Goal: Task Accomplishment & Management: Use online tool/utility

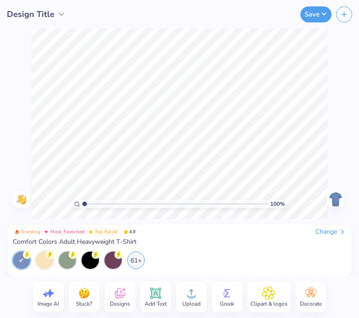
click at [339, 232] on icon at bounding box center [342, 231] width 7 height 7
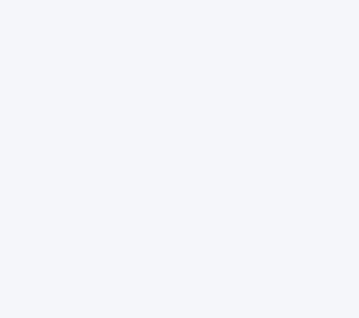
click at [120, 54] on div at bounding box center [179, 159] width 359 height 318
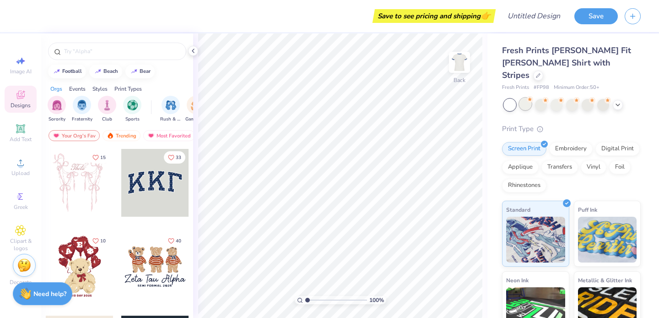
click at [528, 98] on div at bounding box center [525, 104] width 12 height 12
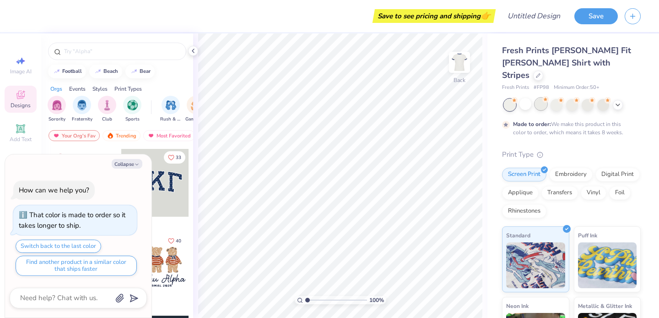
click at [541, 98] on div at bounding box center [541, 104] width 12 height 12
click at [554, 98] on div at bounding box center [557, 104] width 12 height 12
click at [573, 98] on div at bounding box center [572, 104] width 12 height 12
click at [590, 98] on div at bounding box center [588, 104] width 12 height 12
click at [588, 98] on div at bounding box center [588, 104] width 12 height 12
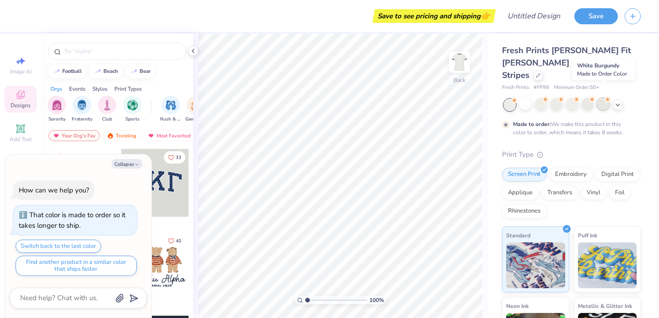
click at [600, 98] on div at bounding box center [603, 104] width 12 height 12
click at [606, 98] on div at bounding box center [603, 104] width 12 height 12
click at [622, 99] on div at bounding box center [618, 104] width 10 height 10
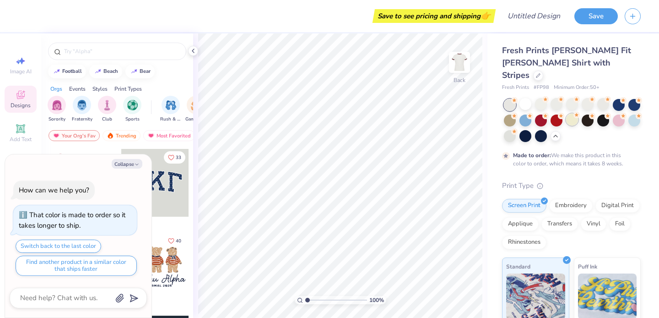
click at [571, 114] on div at bounding box center [572, 120] width 12 height 12
click at [526, 129] on div at bounding box center [525, 135] width 12 height 12
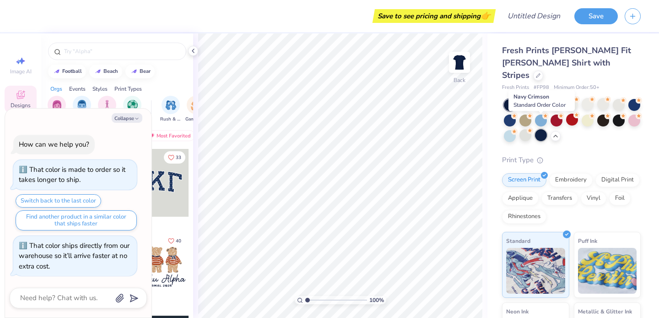
click at [536, 129] on div at bounding box center [541, 135] width 12 height 12
click at [524, 129] on div at bounding box center [525, 135] width 12 height 12
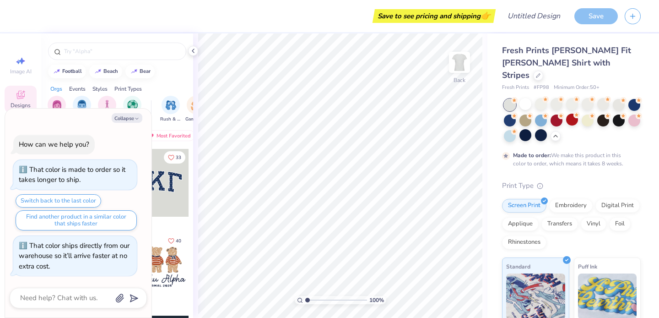
scroll to position [10, 0]
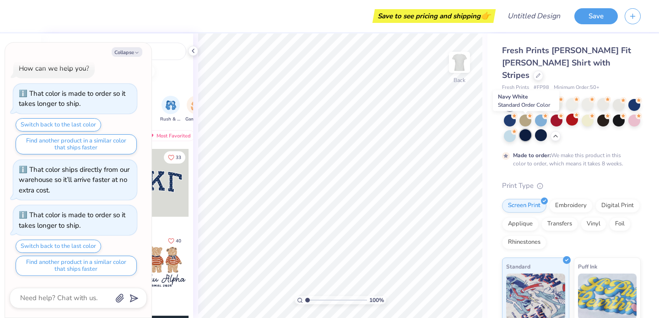
click at [524, 129] on div at bounding box center [525, 135] width 12 height 12
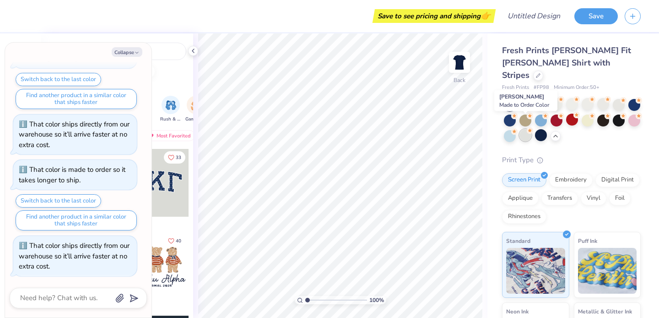
click at [524, 129] on div at bounding box center [525, 135] width 12 height 12
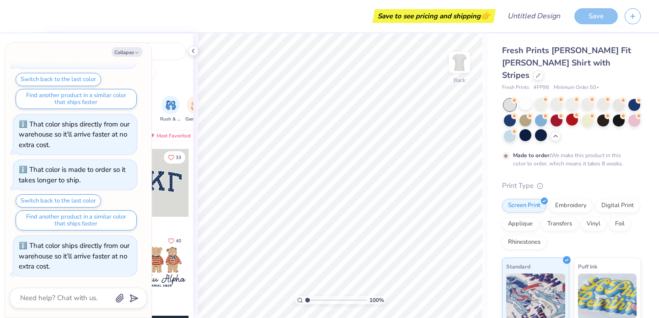
scroll to position [131, 0]
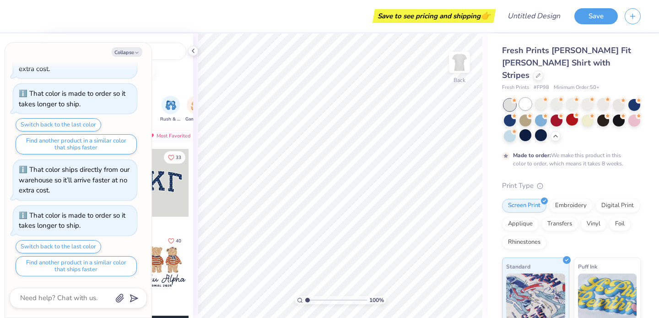
click at [528, 98] on div at bounding box center [525, 104] width 12 height 12
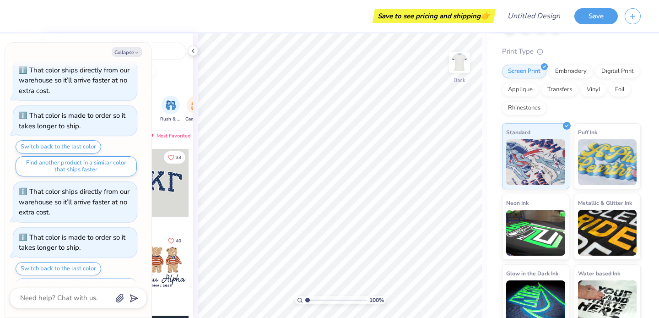
scroll to position [109, 0]
click at [126, 51] on button "Collapse" at bounding box center [127, 52] width 31 height 10
type textarea "x"
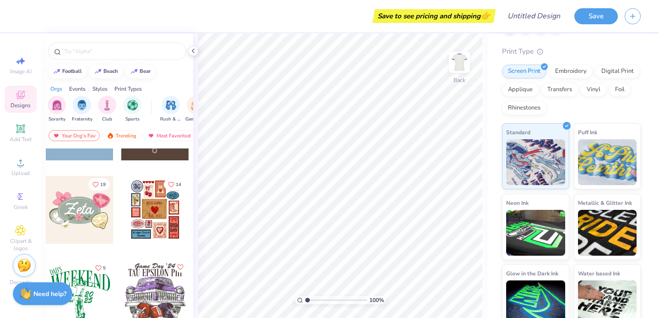
scroll to position [384, 0]
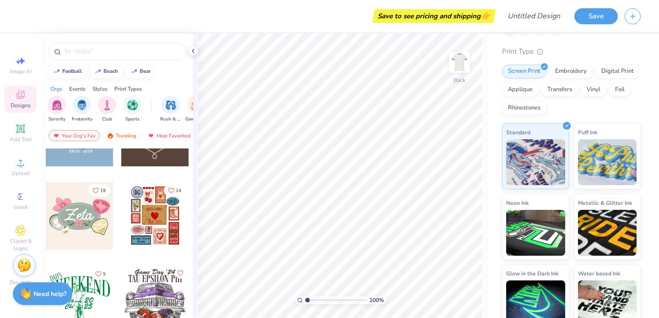
click at [83, 213] on div at bounding box center [80, 216] width 68 height 68
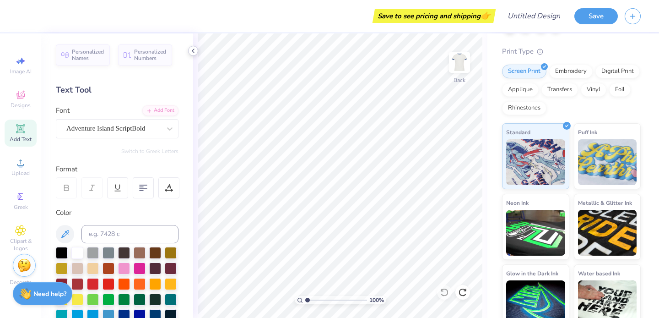
click at [193, 53] on icon at bounding box center [192, 50] width 7 height 7
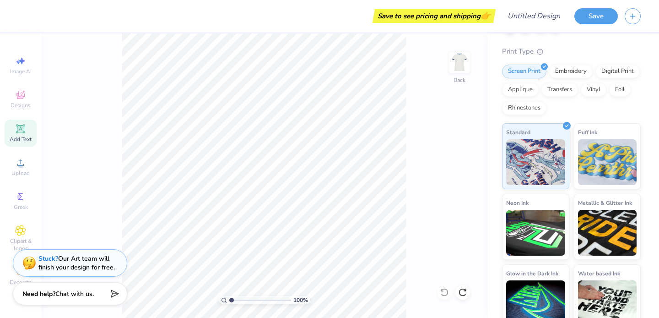
click at [14, 139] on span "Add Text" at bounding box center [21, 138] width 22 height 7
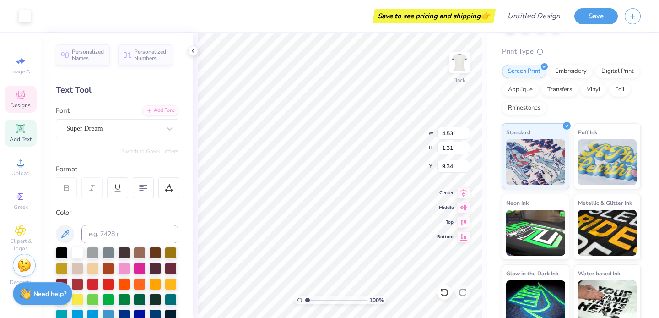
click at [15, 104] on span "Designs" at bounding box center [21, 105] width 20 height 7
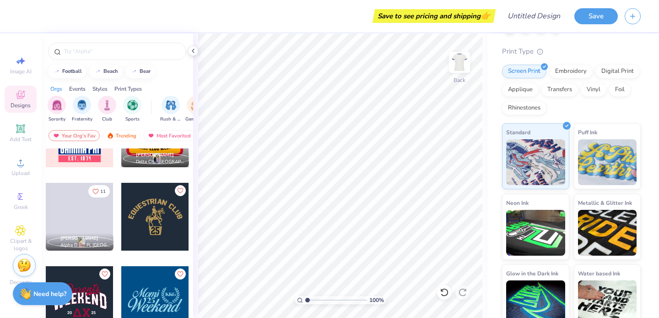
scroll to position [4131, 0]
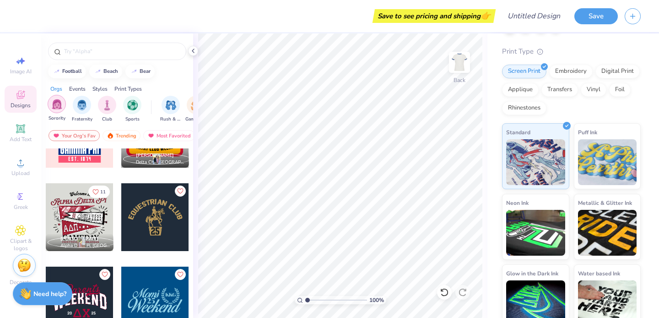
click at [54, 97] on div "filter for Sorority" at bounding box center [57, 104] width 18 height 18
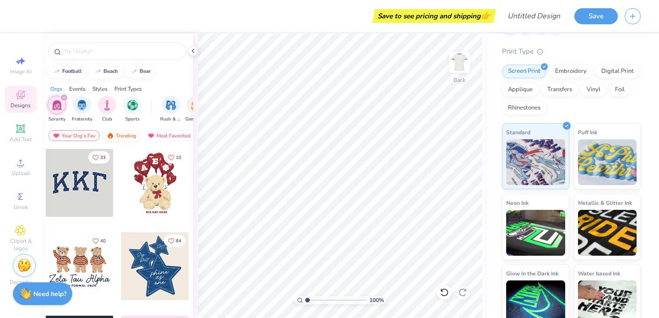
click at [124, 135] on div "Trending" at bounding box center [122, 135] width 38 height 11
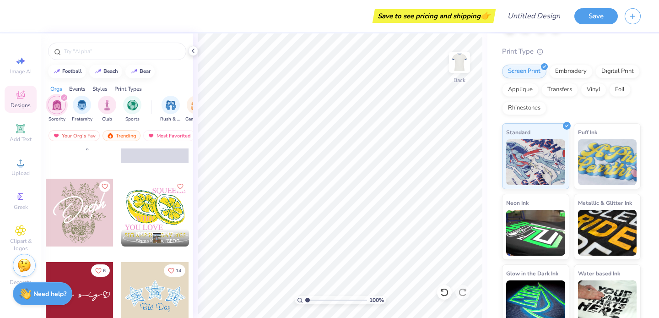
scroll to position [7655, 0]
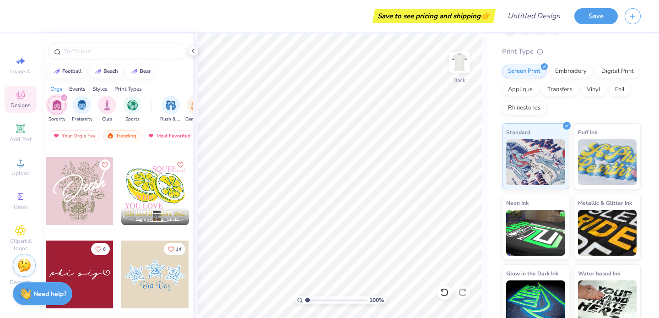
click at [154, 185] on div at bounding box center [155, 191] width 68 height 68
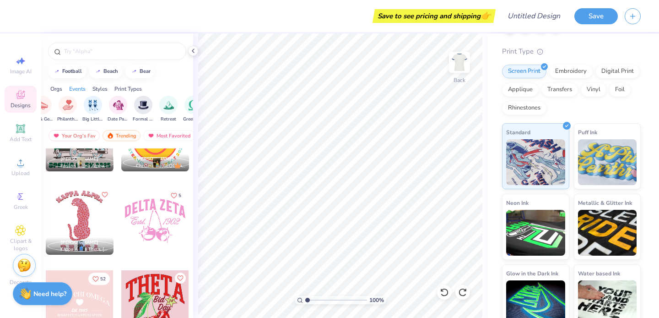
scroll to position [0, 195]
click at [101, 108] on img "filter for Big Little Reveal" at bounding box center [101, 104] width 10 height 11
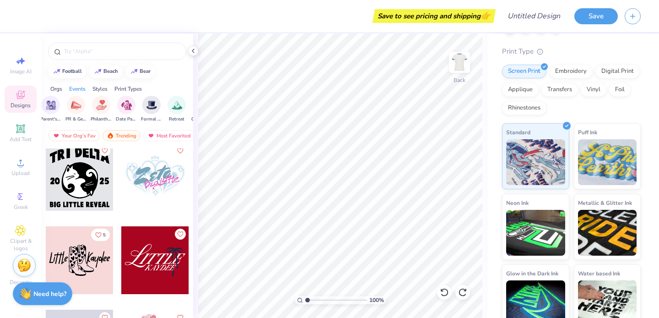
scroll to position [2179, 0]
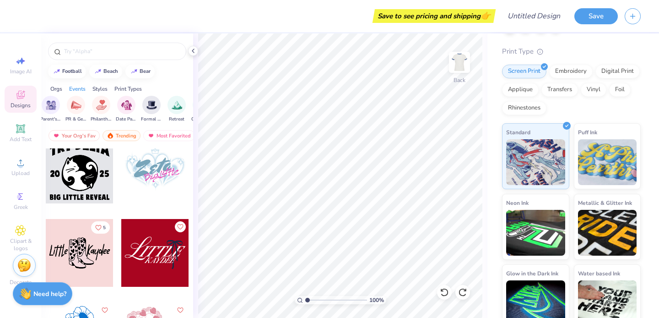
click at [98, 254] on div at bounding box center [80, 253] width 68 height 68
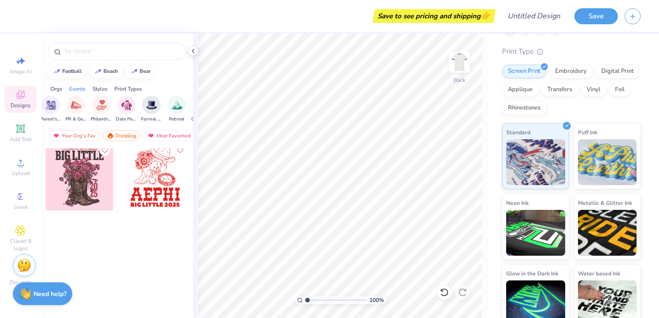
scroll to position [3048, 0]
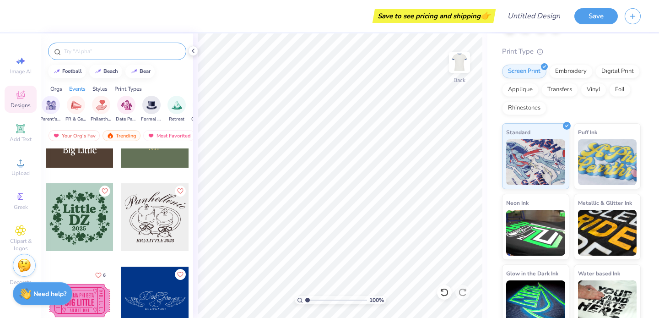
click at [83, 51] on input "text" at bounding box center [121, 51] width 117 height 9
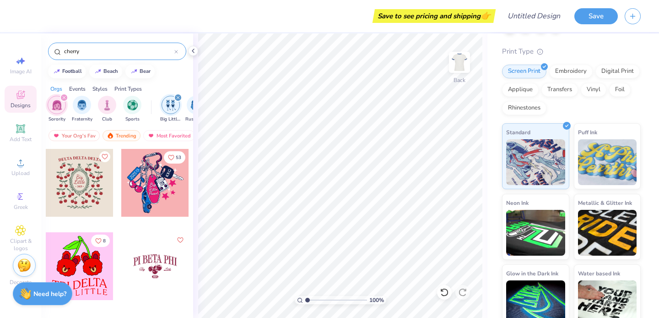
type input "cherry"
click at [178, 96] on icon "filter for Big Little Reveal" at bounding box center [178, 98] width 4 height 4
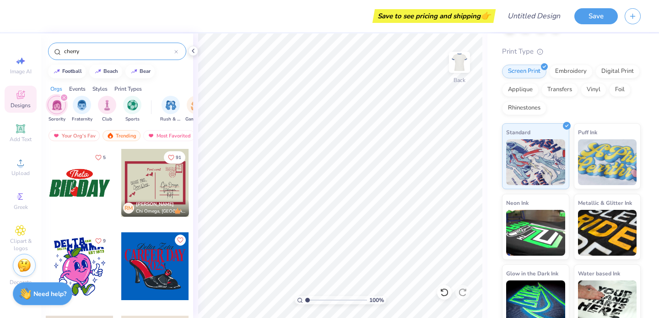
click at [126, 43] on div "cherry" at bounding box center [117, 51] width 138 height 17
click at [124, 54] on input "cherry" at bounding box center [118, 51] width 111 height 9
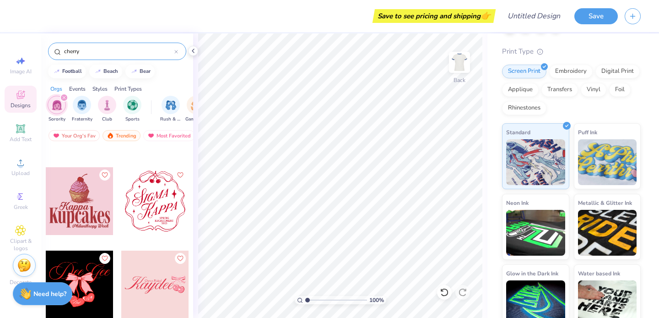
scroll to position [408, 0]
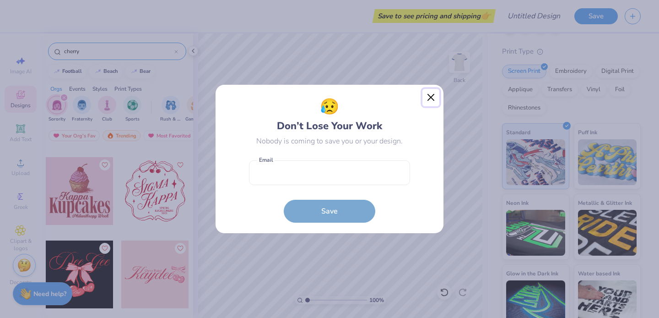
click at [433, 94] on button "Close" at bounding box center [430, 97] width 17 height 17
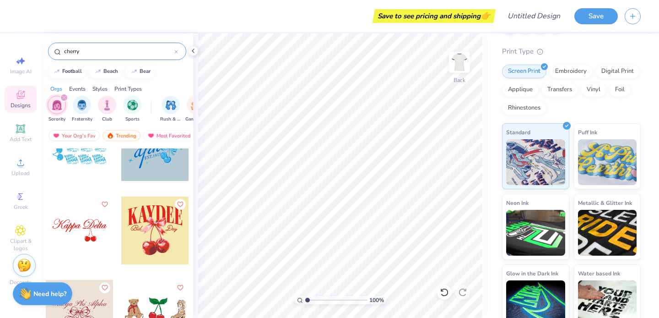
scroll to position [3286, 0]
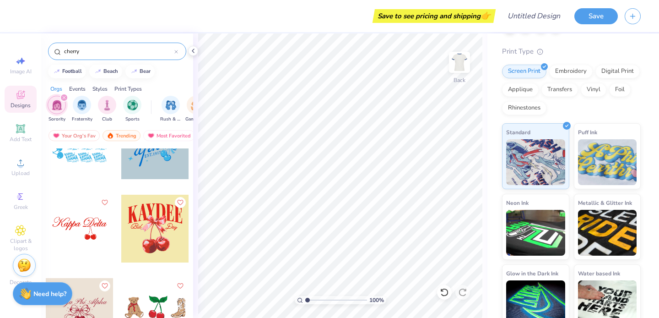
click at [81, 236] on div at bounding box center [80, 229] width 68 height 68
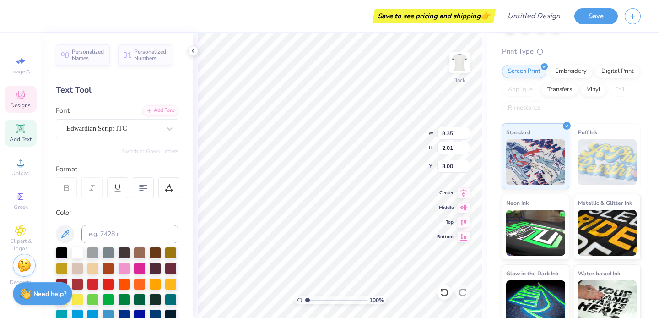
scroll to position [0, 0]
type textarea "K"
type textarea "Alpha Phi"
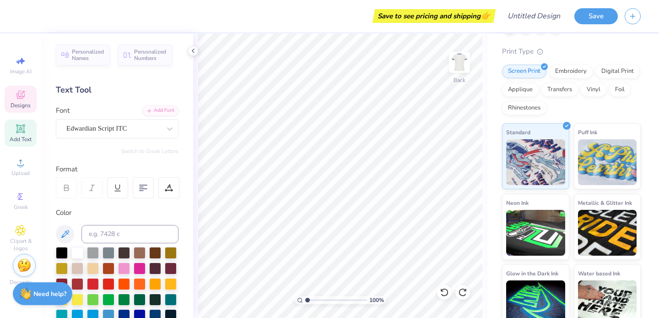
click at [21, 101] on div "Designs" at bounding box center [21, 99] width 32 height 27
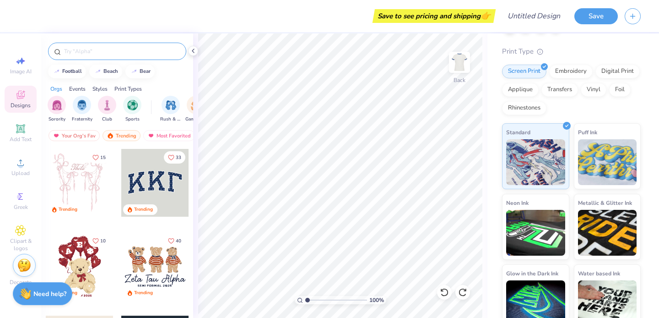
click at [110, 54] on input "text" at bounding box center [121, 51] width 117 height 9
type input "cherry"
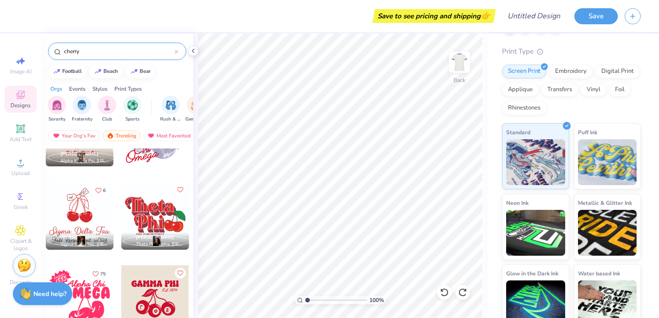
scroll to position [3150, 0]
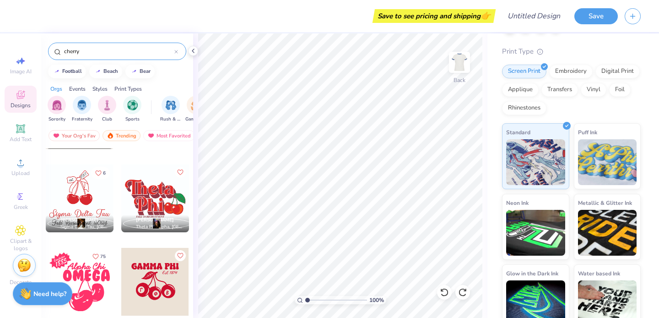
click at [173, 52] on input "cherry" at bounding box center [118, 51] width 111 height 9
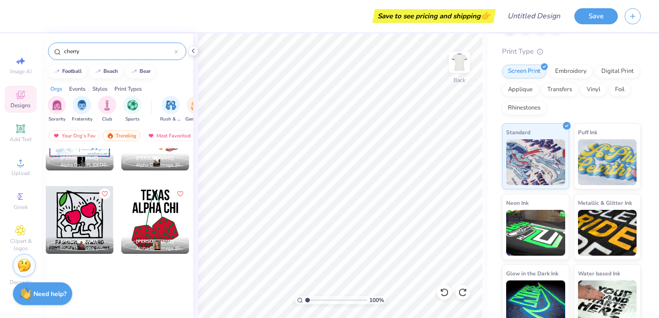
click at [175, 54] on icon at bounding box center [176, 52] width 4 height 4
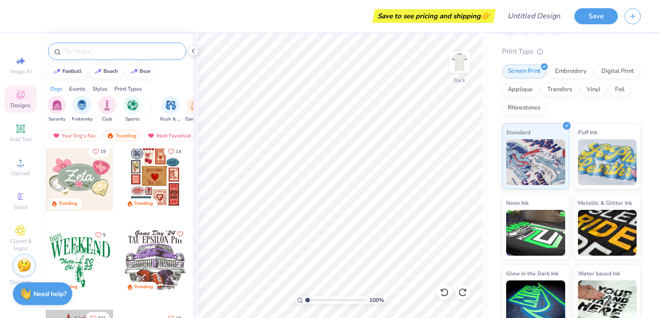
scroll to position [423, 0]
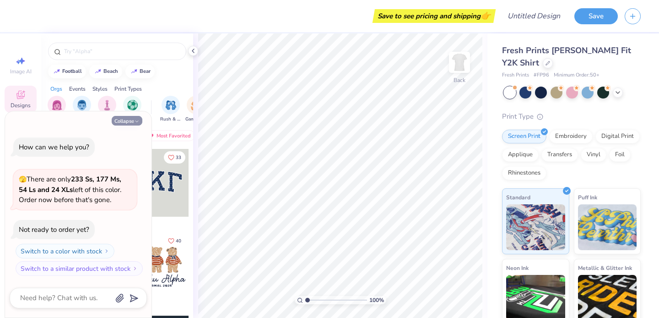
click at [132, 117] on button "Collapse" at bounding box center [127, 121] width 31 height 10
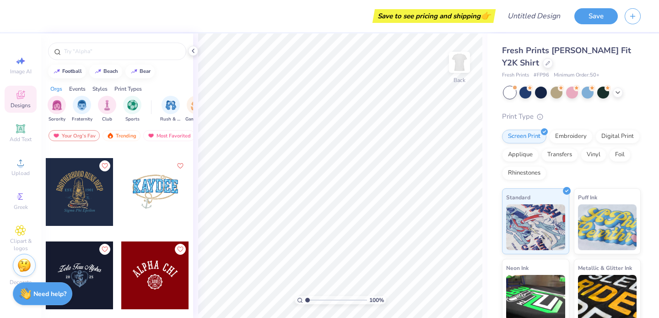
scroll to position [7833, 0]
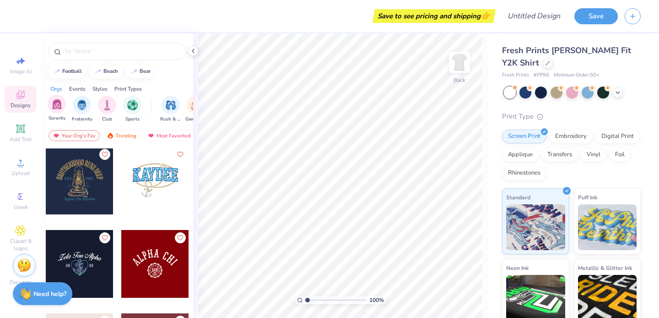
click at [48, 108] on div "Sorority" at bounding box center [57, 108] width 18 height 27
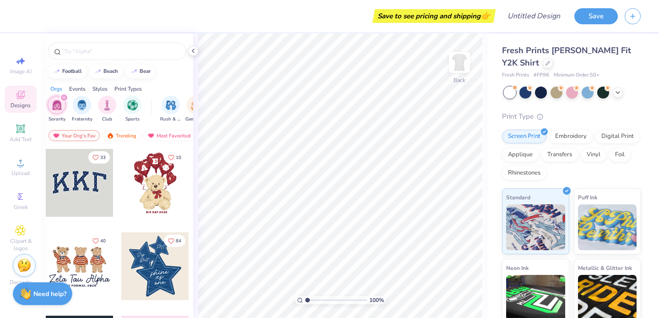
click at [103, 89] on div "Styles" at bounding box center [99, 89] width 15 height 8
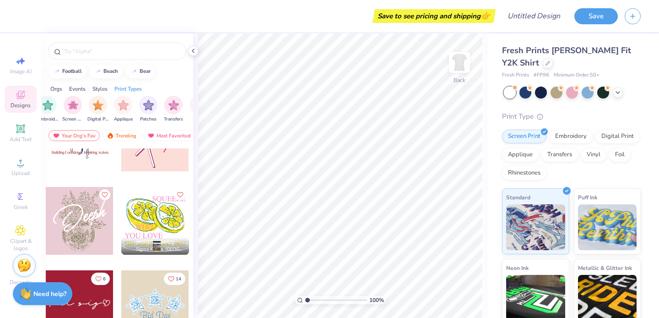
scroll to position [7627, 0]
click at [136, 218] on div at bounding box center [155, 220] width 68 height 68
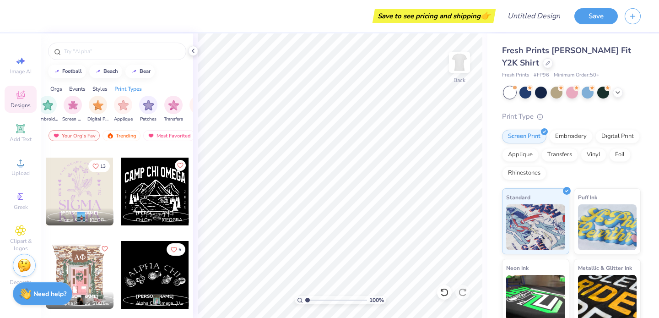
scroll to position [10821, 0]
click at [86, 190] on div at bounding box center [80, 191] width 68 height 68
click at [89, 191] on div at bounding box center [80, 191] width 68 height 68
click at [87, 202] on div at bounding box center [80, 191] width 68 height 68
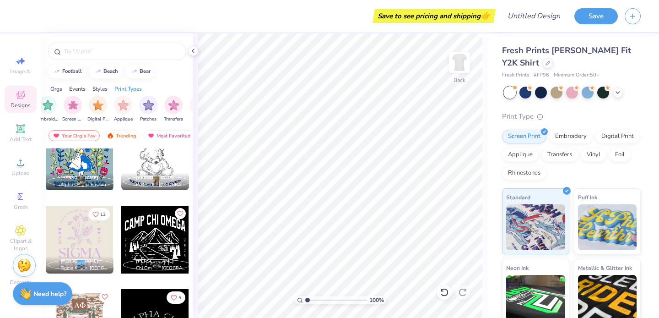
scroll to position [10770, 0]
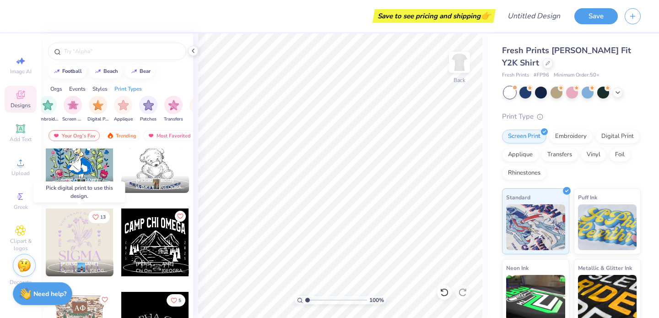
click at [75, 245] on div at bounding box center [80, 242] width 68 height 68
click at [75, 244] on div at bounding box center [79, 242] width 203 height 68
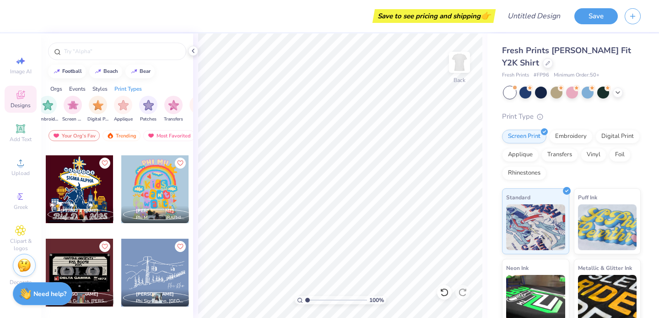
scroll to position [11811, 0]
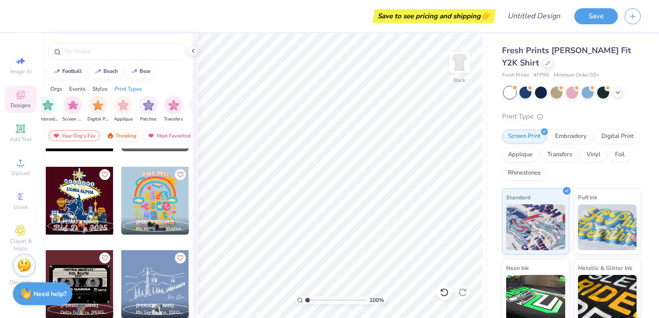
click at [128, 131] on div "Trending" at bounding box center [122, 135] width 38 height 11
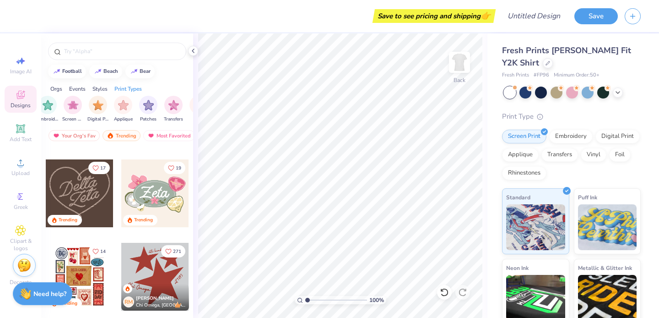
scroll to position [322, 0]
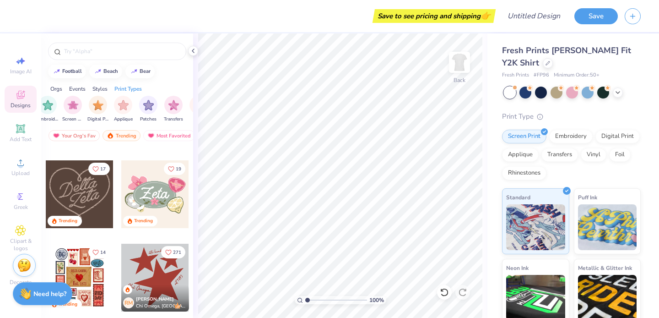
click at [90, 196] on div at bounding box center [80, 194] width 68 height 68
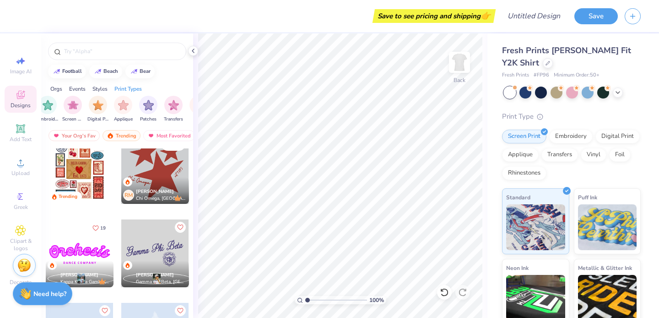
scroll to position [428, 0]
click at [91, 173] on div at bounding box center [80, 171] width 68 height 68
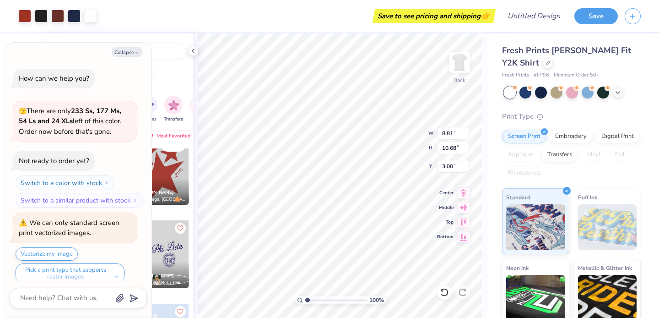
scroll to position [7, 0]
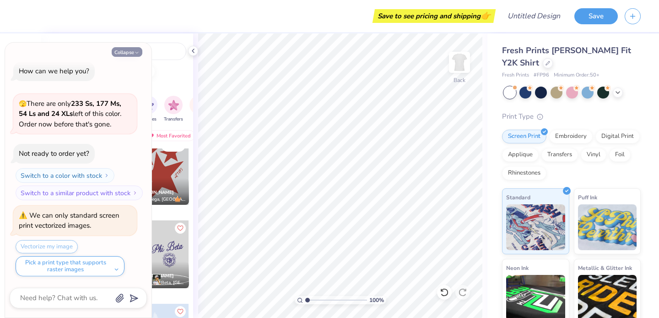
click at [130, 52] on button "Collapse" at bounding box center [127, 52] width 31 height 10
type textarea "x"
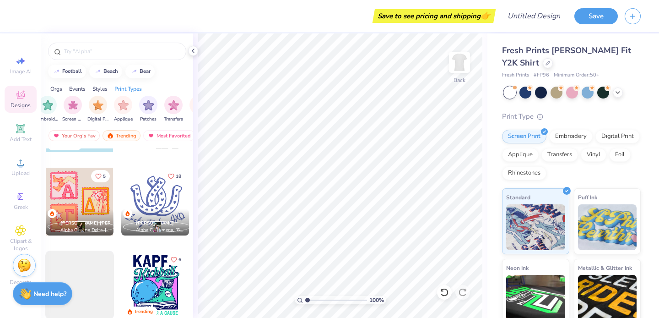
scroll to position [1480, 0]
click at [88, 206] on div at bounding box center [80, 202] width 68 height 68
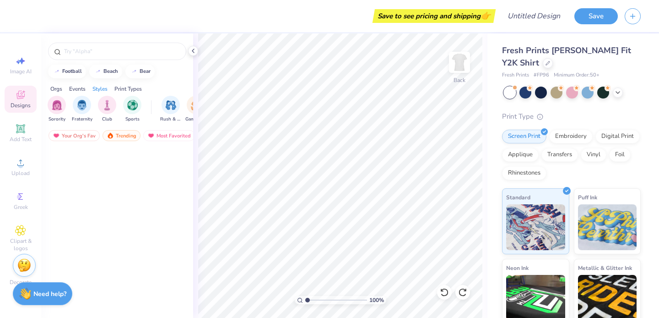
scroll to position [1927, 0]
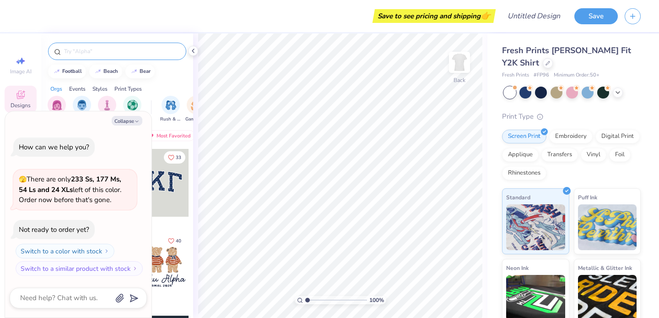
click at [85, 50] on input "text" at bounding box center [121, 51] width 117 height 9
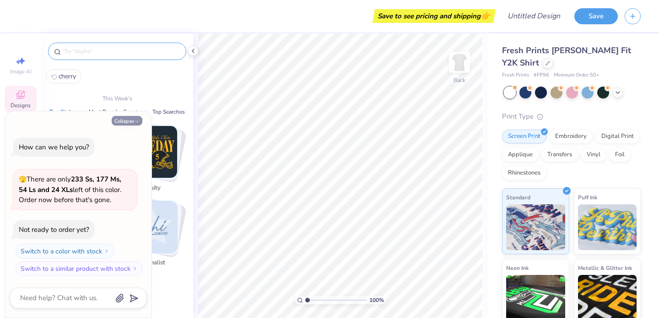
click at [130, 119] on button "Collapse" at bounding box center [127, 121] width 31 height 10
type textarea "x"
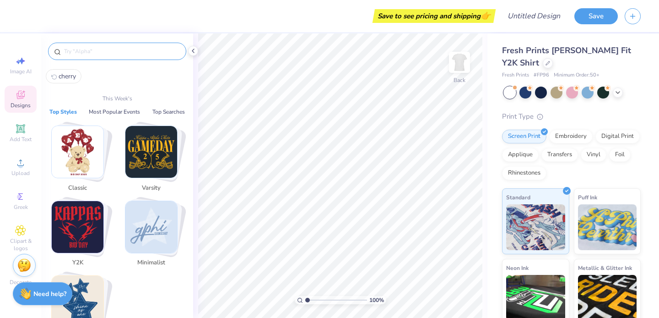
click at [106, 52] on input "text" at bounding box center [121, 51] width 117 height 9
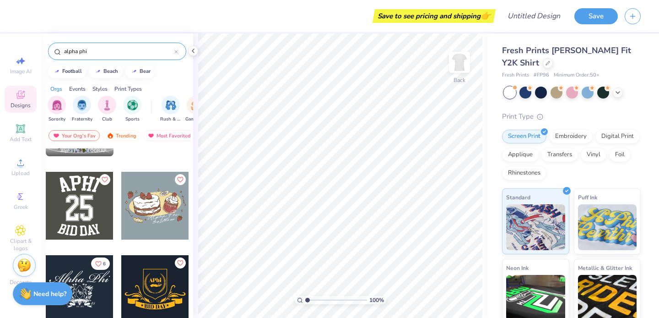
scroll to position [2742, 0]
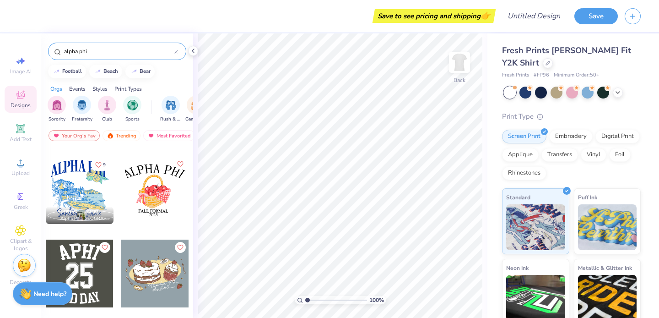
type input "alpha phi"
click at [179, 49] on div "alpha phi" at bounding box center [117, 51] width 138 height 17
click at [178, 48] on div "alpha phi" at bounding box center [117, 51] width 138 height 17
click at [178, 49] on div at bounding box center [176, 51] width 4 height 8
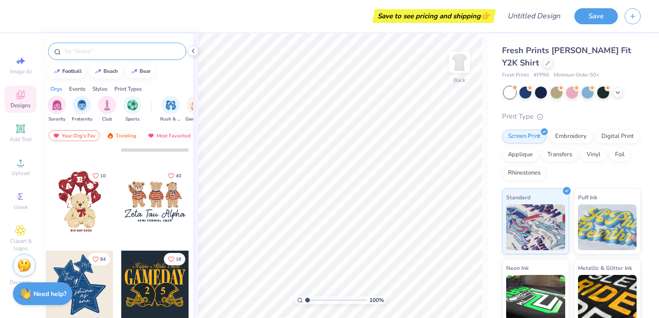
scroll to position [145, 0]
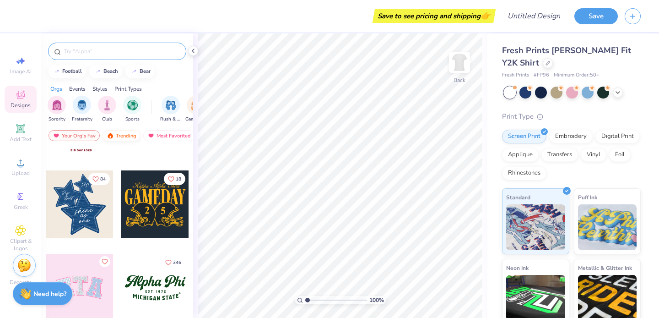
click at [127, 136] on div "Trending" at bounding box center [122, 135] width 38 height 11
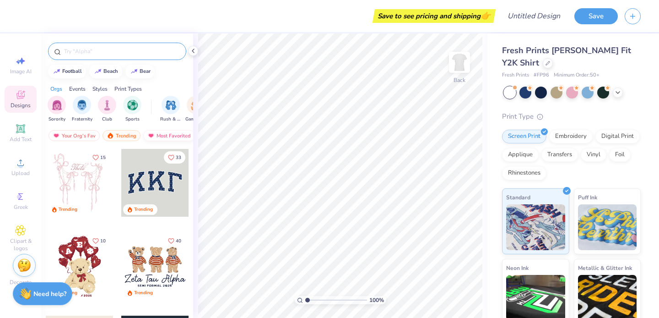
click at [170, 134] on div "Most Favorited" at bounding box center [169, 135] width 52 height 11
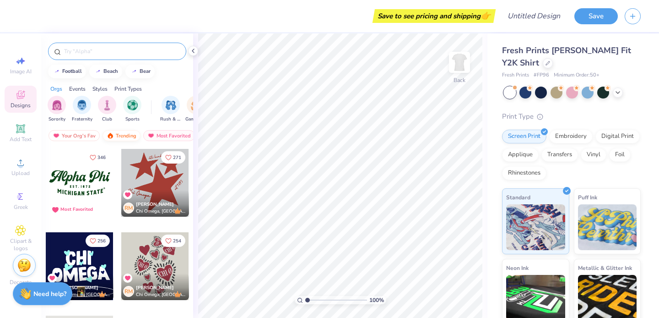
click at [127, 134] on div "Trending" at bounding box center [122, 135] width 38 height 11
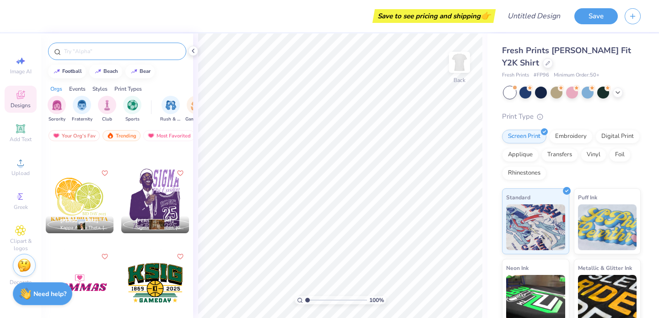
scroll to position [9721, 0]
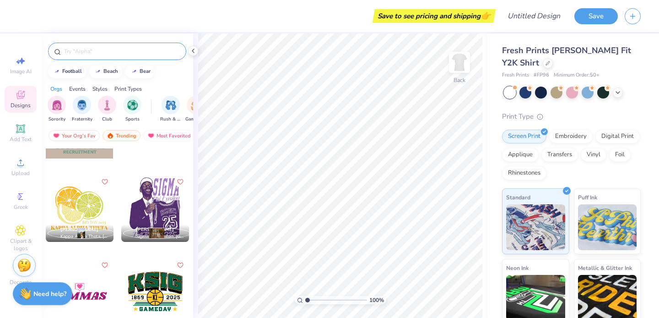
click at [76, 212] on div at bounding box center [80, 208] width 68 height 68
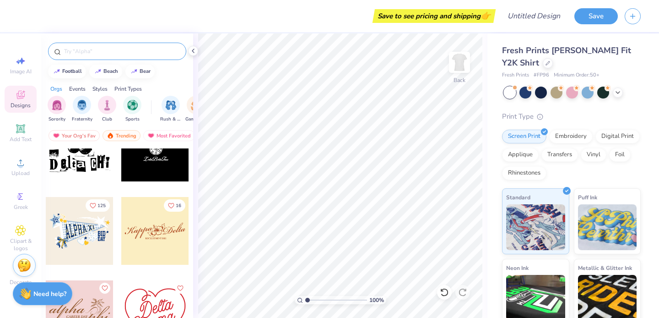
scroll to position [14614, 0]
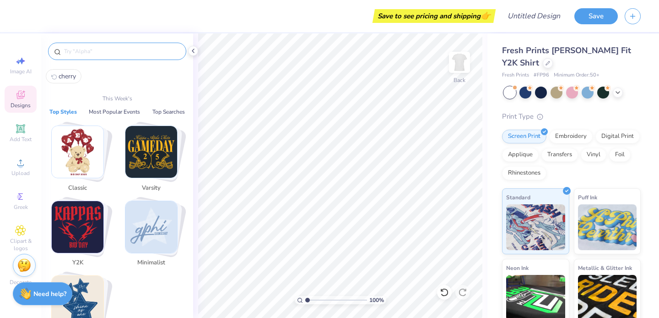
click at [106, 49] on input "text" at bounding box center [121, 51] width 117 height 9
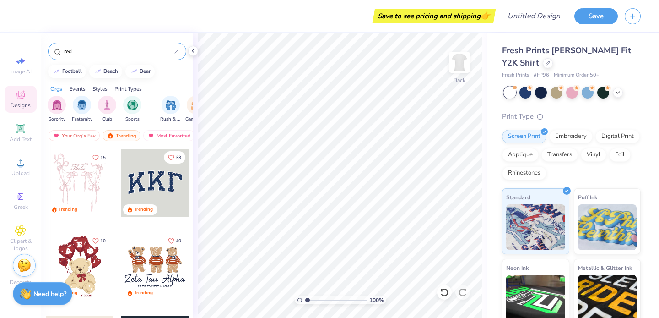
type input "red"
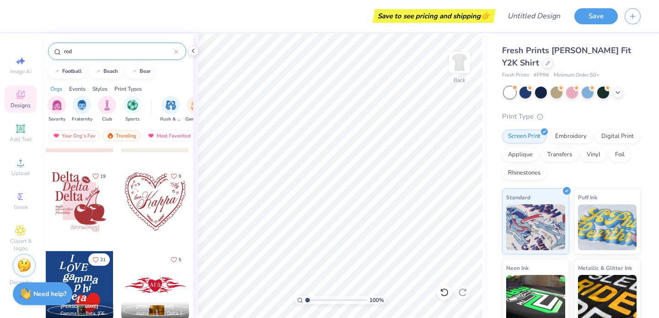
scroll to position [739, 0]
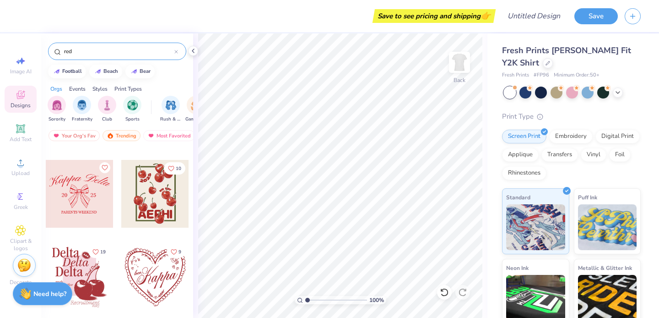
click at [163, 49] on input "red" at bounding box center [118, 51] width 111 height 9
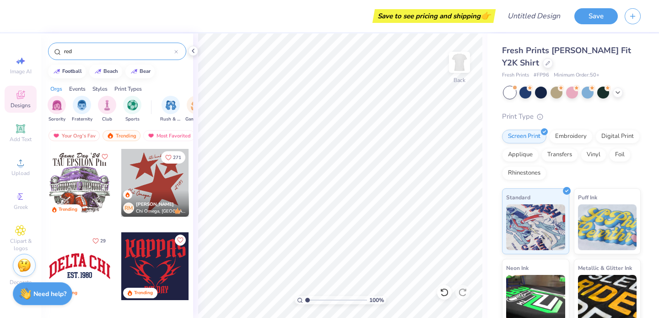
click at [176, 49] on div at bounding box center [176, 51] width 4 height 8
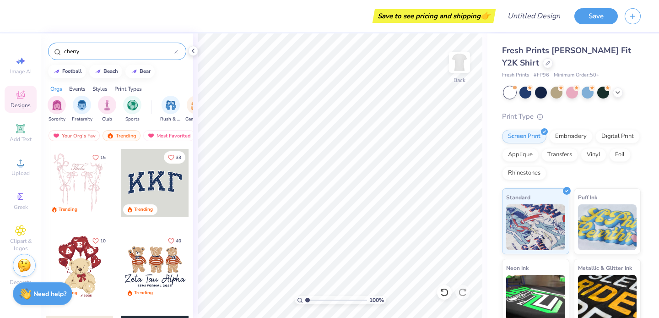
type input "cherry"
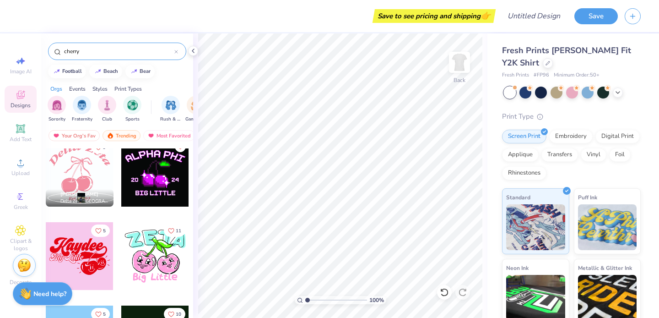
scroll to position [6627, 0]
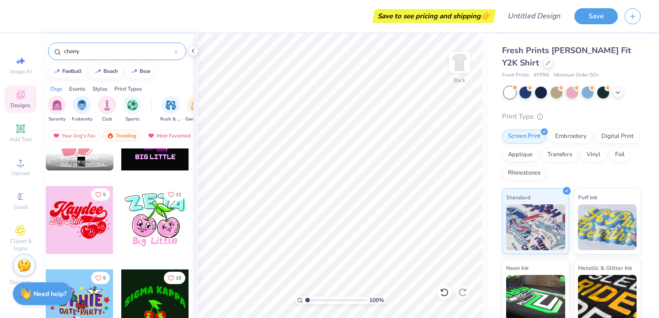
click at [23, 88] on div "Designs" at bounding box center [21, 99] width 32 height 27
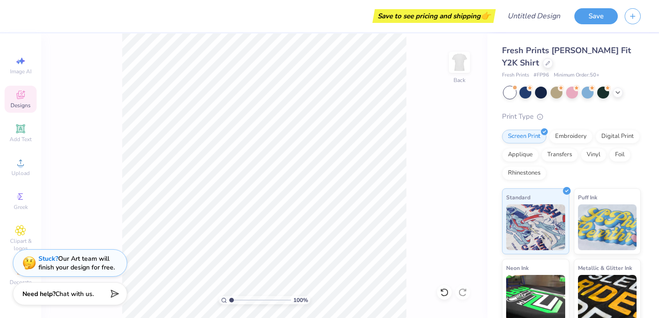
click at [20, 98] on icon at bounding box center [20, 95] width 8 height 8
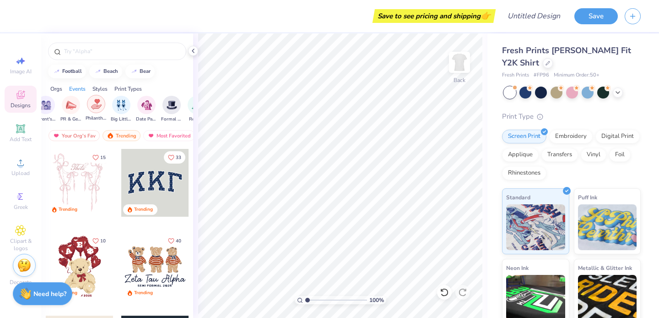
scroll to position [0, 177]
click at [112, 103] on div "filter for Big Little Reveal" at bounding box center [119, 105] width 18 height 18
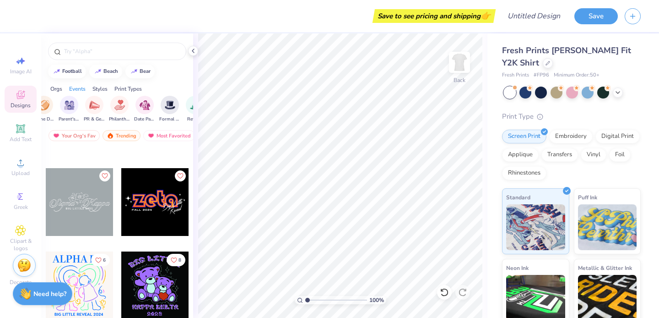
scroll to position [0, 0]
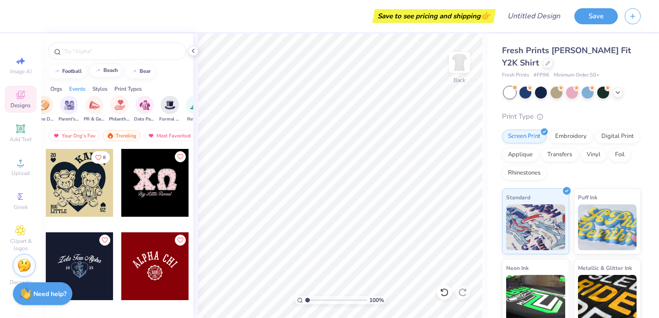
click at [108, 69] on div "beach" at bounding box center [110, 70] width 15 height 5
type input "beach"
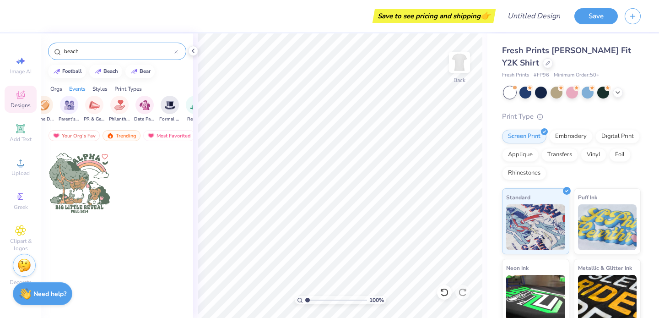
click at [173, 43] on div "beach" at bounding box center [117, 51] width 138 height 17
click at [177, 48] on div at bounding box center [176, 51] width 4 height 8
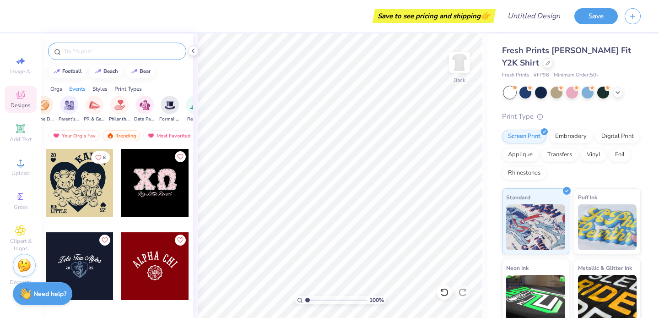
click at [20, 102] on span "Designs" at bounding box center [21, 105] width 20 height 7
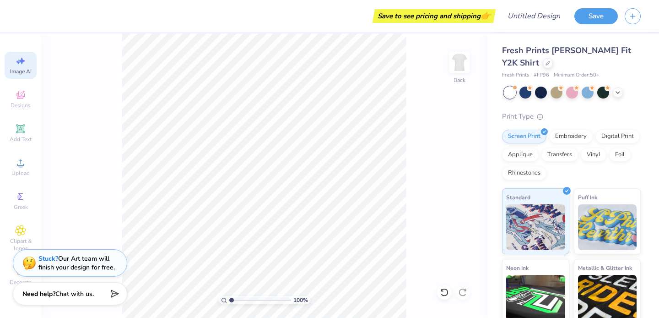
click at [18, 65] on icon at bounding box center [20, 60] width 11 height 11
select select "4"
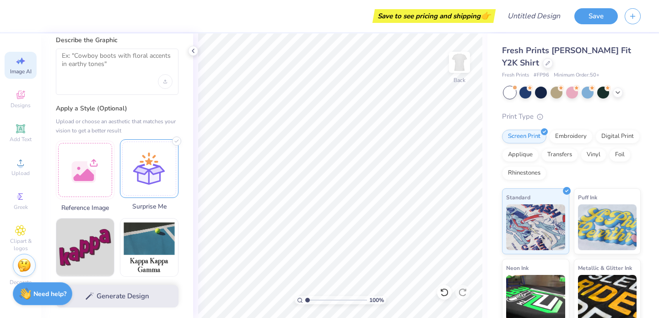
scroll to position [38, 0]
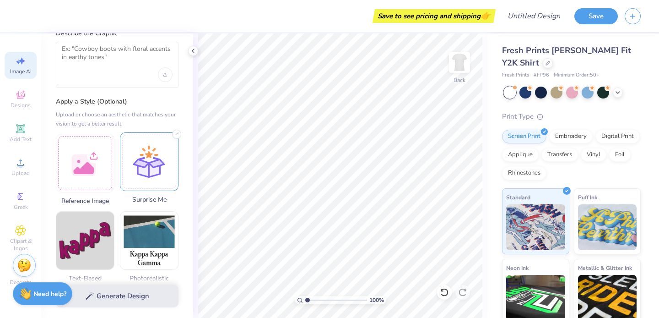
click at [146, 172] on div at bounding box center [149, 161] width 59 height 59
click at [104, 297] on div "Generate Design" at bounding box center [117, 296] width 152 height 44
click at [141, 290] on div "Generate Design" at bounding box center [117, 296] width 152 height 44
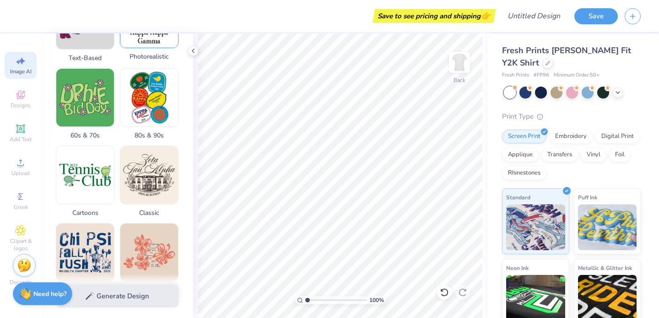
scroll to position [0, 0]
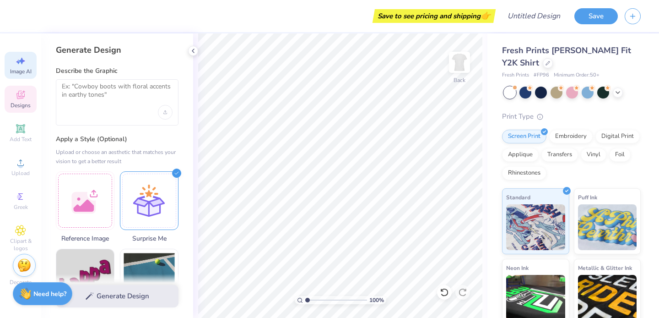
click at [22, 92] on icon at bounding box center [20, 95] width 8 height 8
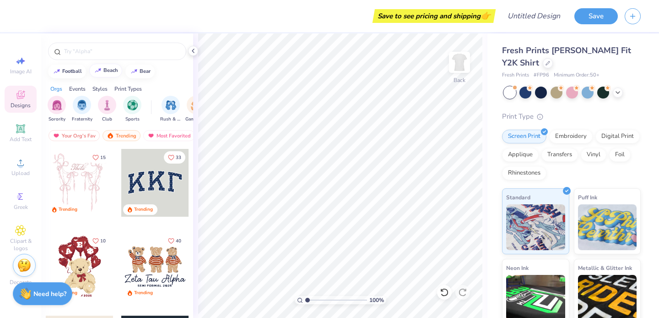
click at [109, 72] on div "beach" at bounding box center [110, 70] width 15 height 5
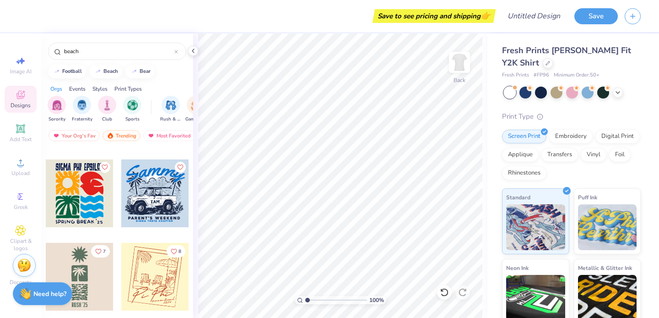
scroll to position [1490, 0]
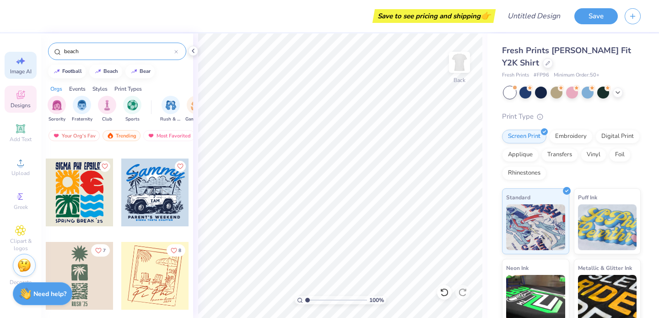
drag, startPoint x: 144, startPoint y: 52, endPoint x: 27, endPoint y: 55, distance: 117.2
click at [27, 55] on div "Save to see pricing and shipping 👉 Design Title Save Image AI Designs Add Text …" at bounding box center [329, 159] width 659 height 318
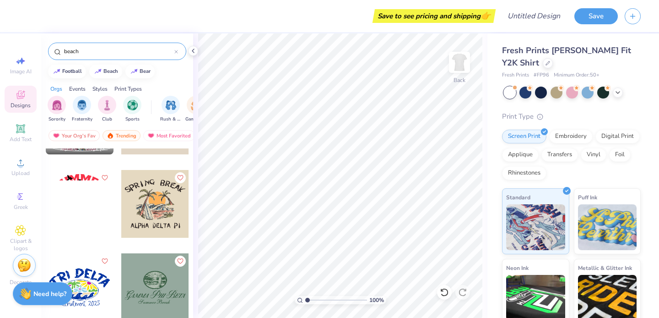
scroll to position [1808, 0]
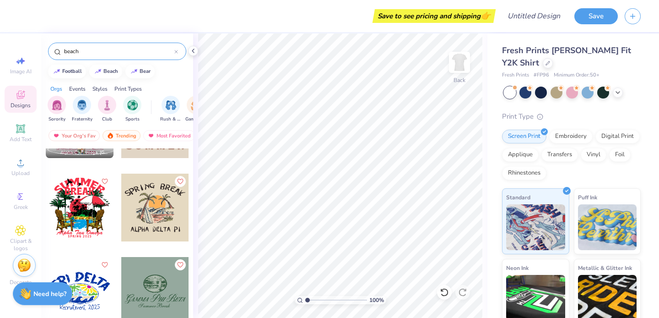
drag, startPoint x: 107, startPoint y: 43, endPoint x: 63, endPoint y: 49, distance: 44.3
click at [63, 49] on div "beach" at bounding box center [117, 51] width 138 height 17
click at [66, 49] on input "beach" at bounding box center [118, 51] width 111 height 9
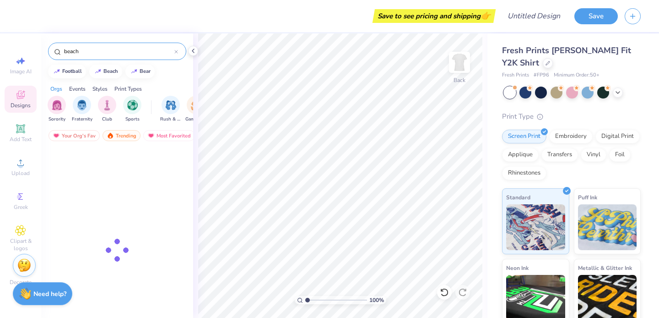
click at [66, 49] on input "beach" at bounding box center [118, 51] width 111 height 9
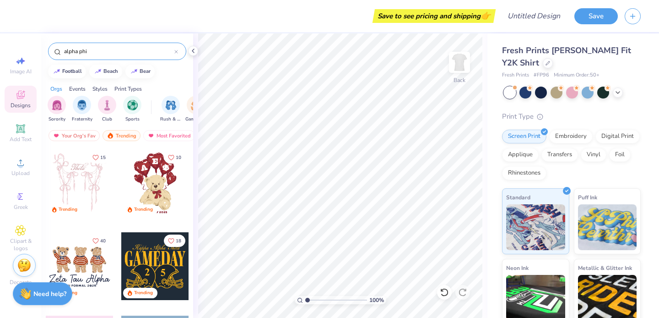
type input "alpha phi"
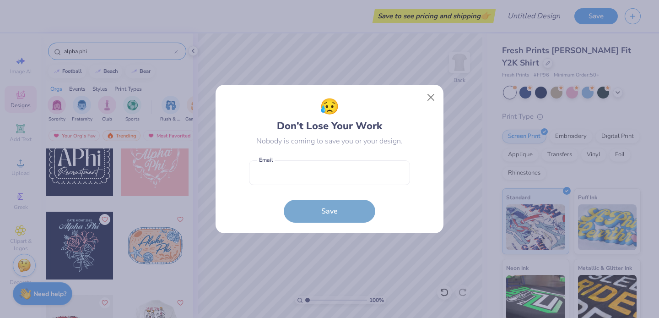
scroll to position [191, 0]
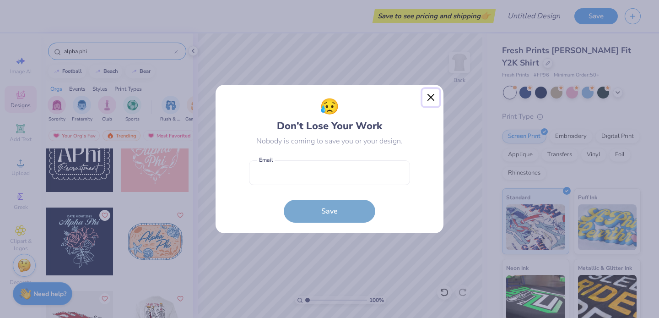
click at [431, 96] on button "Close" at bounding box center [430, 97] width 17 height 17
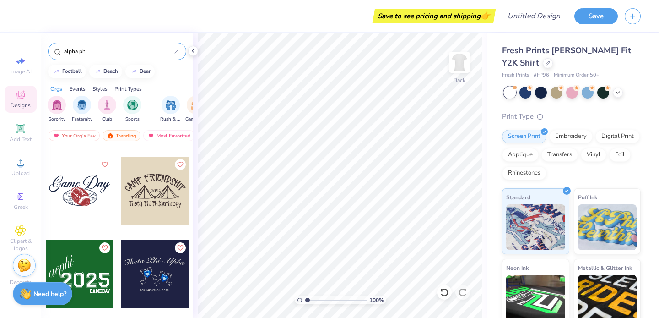
scroll to position [8871, 0]
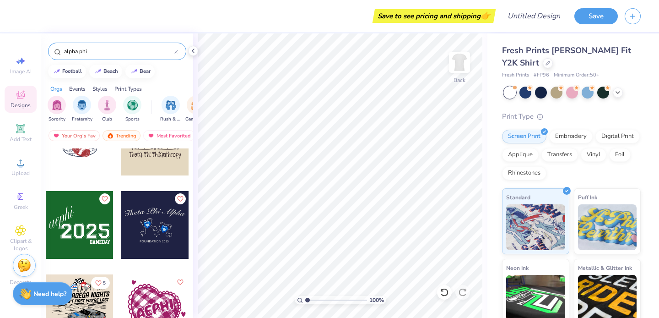
click at [177, 48] on div at bounding box center [176, 51] width 4 height 8
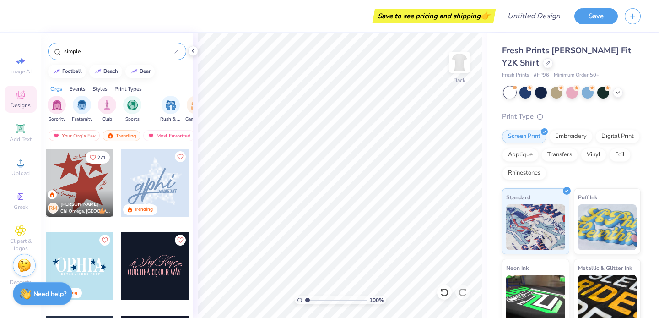
type input "simple"
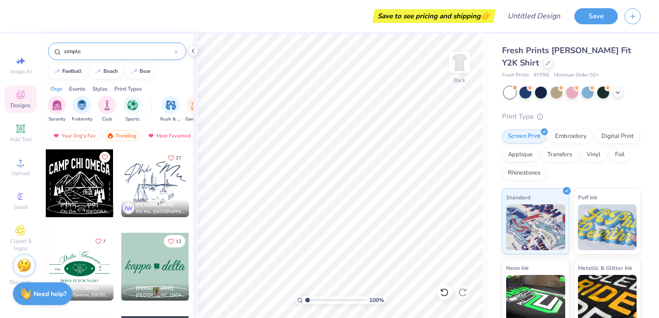
scroll to position [1751, 0]
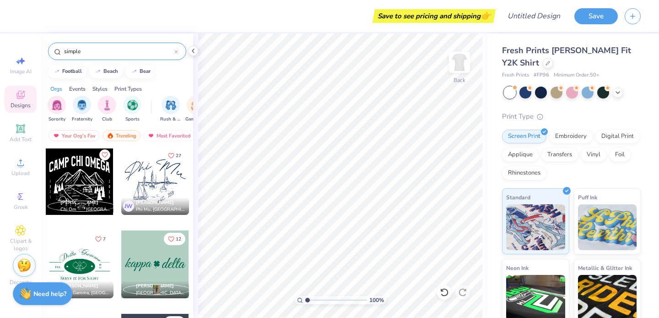
click at [152, 184] on div at bounding box center [155, 181] width 68 height 68
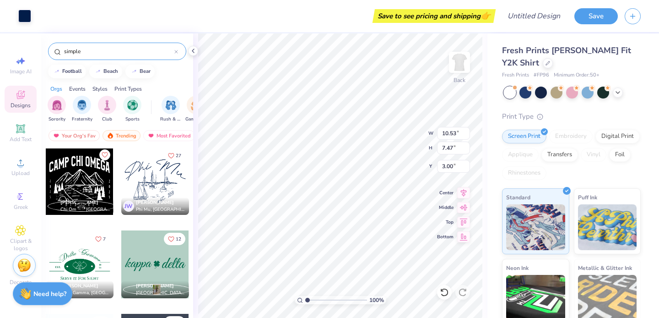
type input "10.53"
type input "7.47"
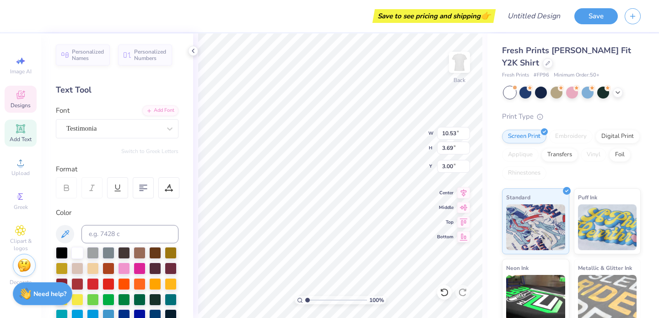
scroll to position [0, 0]
type textarea "Alpha Phi"
type input "11.65"
type input "4.15"
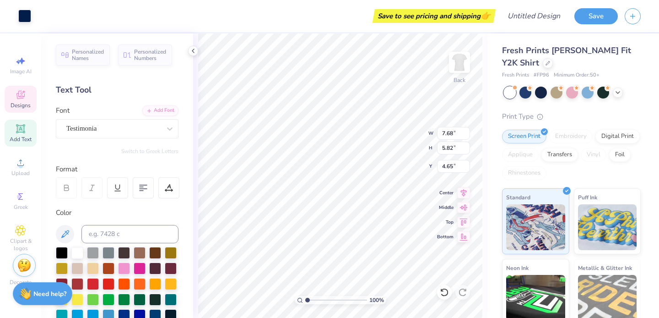
type input "2.77"
type input "9.62"
type input "3.43"
type input "3.00"
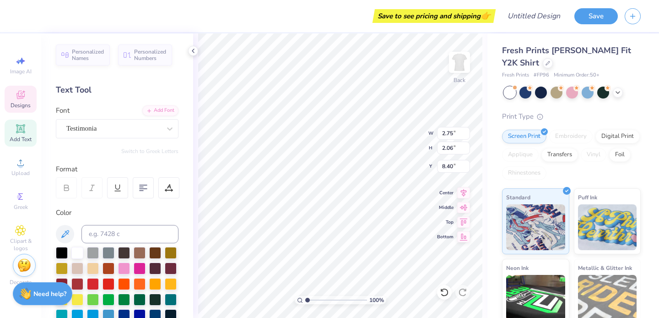
type textarea "est. 1872"
click at [22, 105] on span "Designs" at bounding box center [21, 105] width 20 height 7
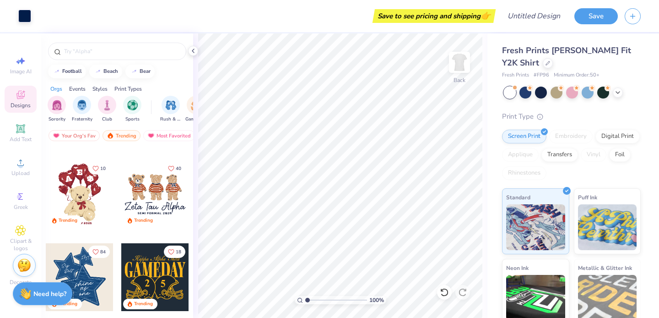
scroll to position [0, 0]
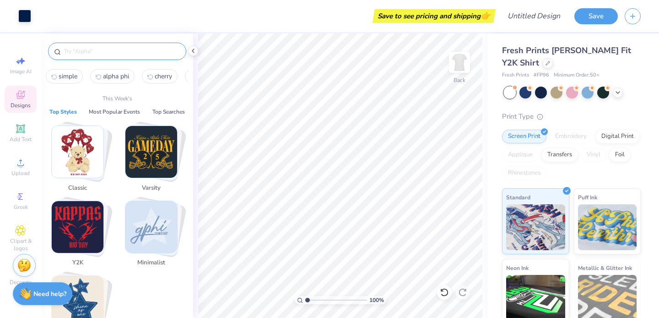
click at [97, 48] on input "text" at bounding box center [121, 51] width 117 height 9
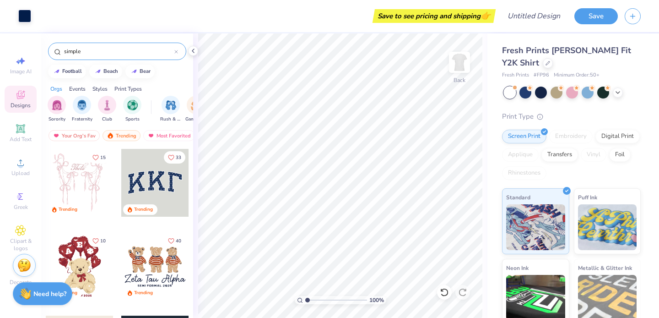
type input "simple"
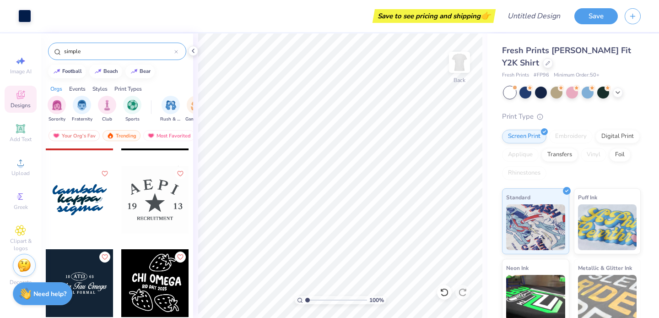
scroll to position [5146, 0]
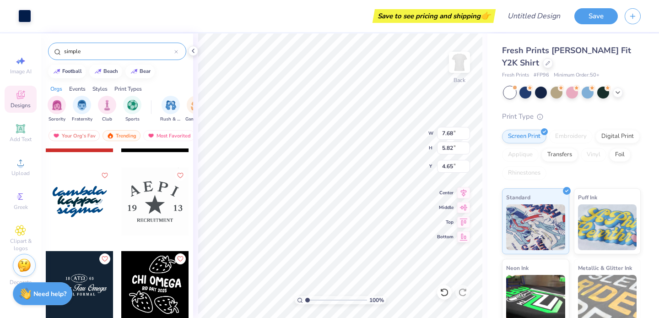
type input "9.62"
type input "3.43"
type input "3.00"
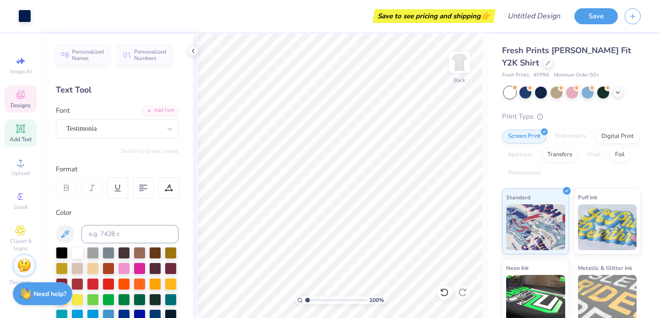
click at [24, 106] on span "Designs" at bounding box center [21, 105] width 20 height 7
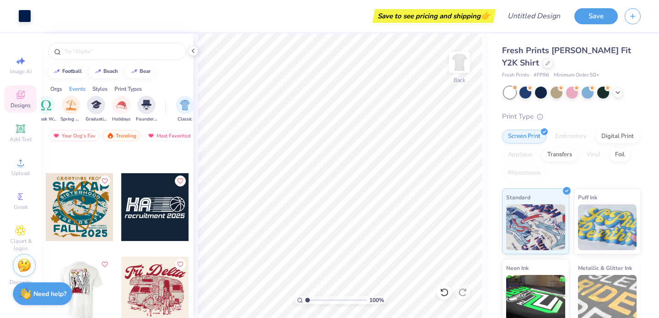
scroll to position [0, 397]
click at [98, 90] on div "Styles" at bounding box center [99, 89] width 15 height 8
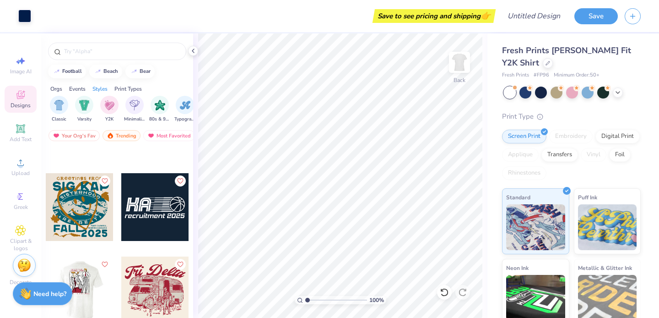
scroll to position [0, 480]
click at [135, 110] on div "filter for Minimalist" at bounding box center [132, 104] width 18 height 18
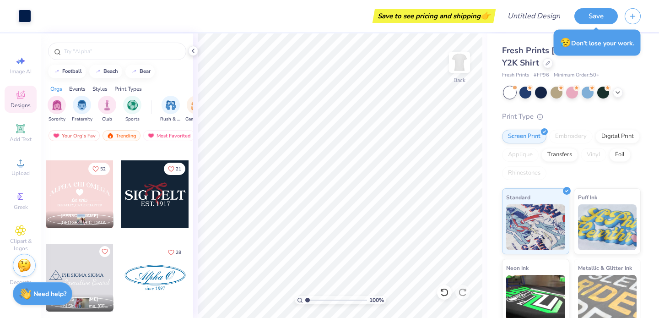
scroll to position [1905, 0]
click at [162, 214] on div at bounding box center [86, 194] width 203 height 68
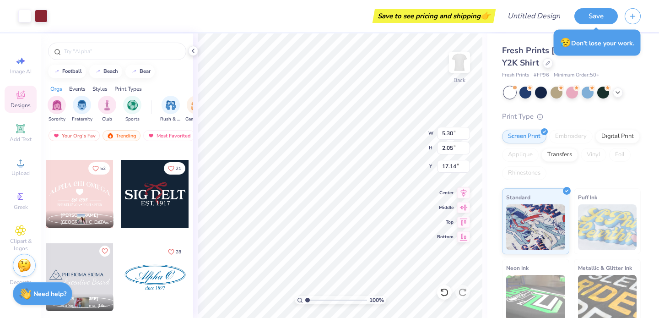
type input "17.14"
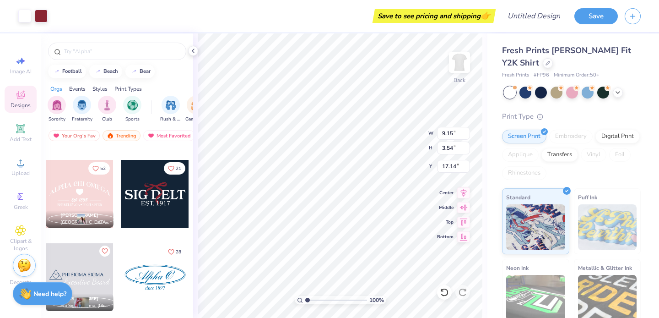
type input "9.15"
type input "3.54"
type input "13.03"
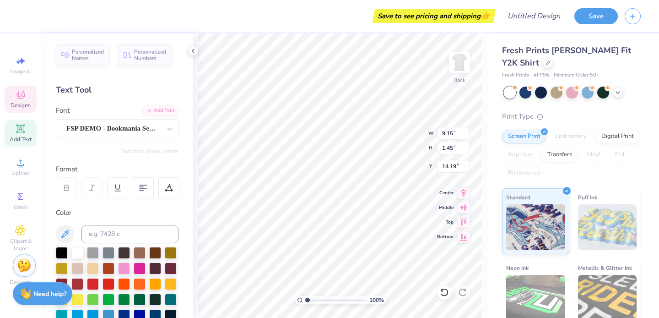
type textarea "S"
type textarea "Alpha Phi"
type input "12.52"
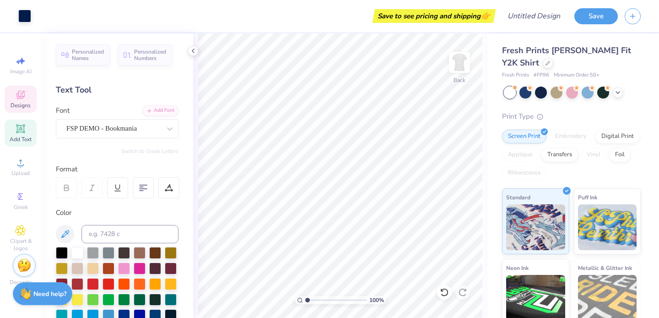
click at [13, 101] on div "Designs" at bounding box center [21, 99] width 32 height 27
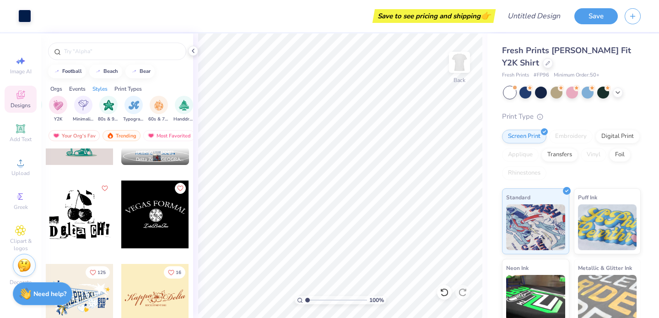
scroll to position [0, 514]
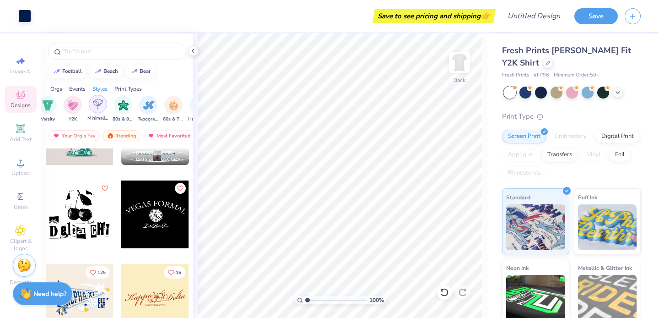
click at [97, 104] on img "filter for Minimalist" at bounding box center [98, 104] width 10 height 11
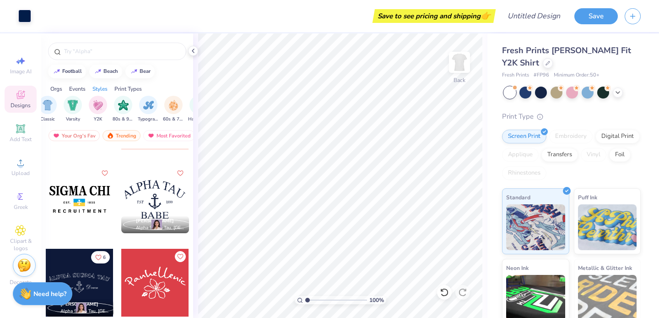
scroll to position [9246, 0]
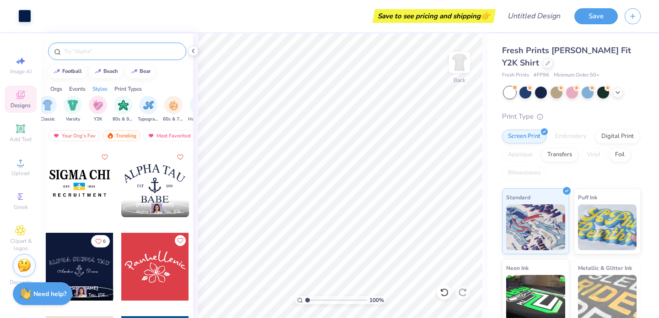
click at [136, 57] on div at bounding box center [117, 51] width 138 height 17
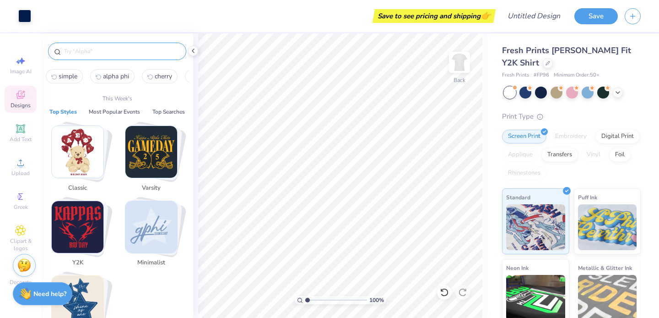
click at [136, 50] on input "text" at bounding box center [121, 51] width 117 height 9
type input "c"
click at [118, 76] on span "alpha phi" at bounding box center [116, 76] width 26 height 9
type input "alpha phi"
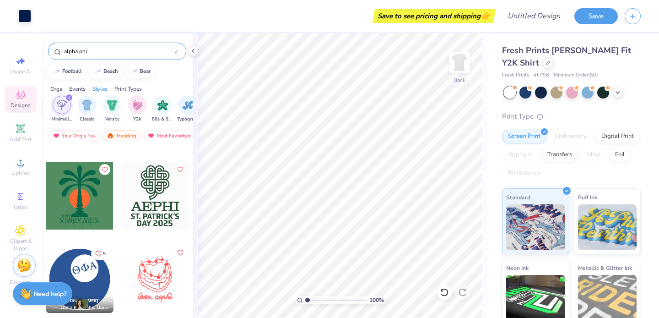
scroll to position [1071, 0]
click at [150, 279] on div at bounding box center [155, 278] width 68 height 68
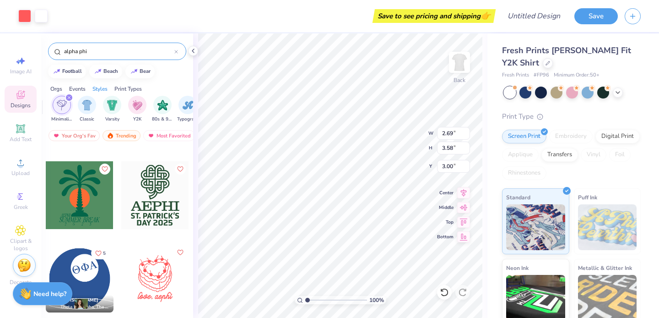
type input "12.76"
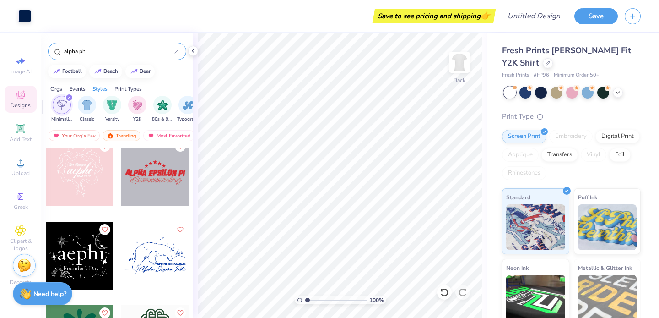
scroll to position [892, 0]
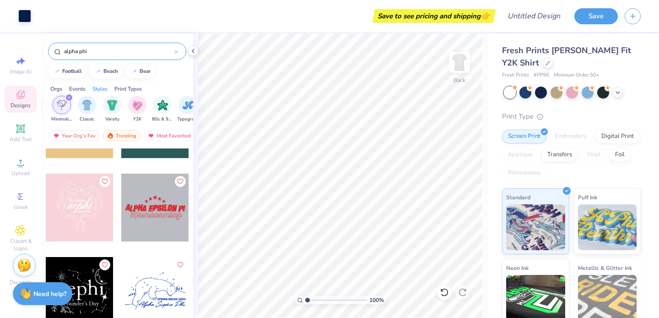
click at [80, 203] on div at bounding box center [80, 207] width 68 height 68
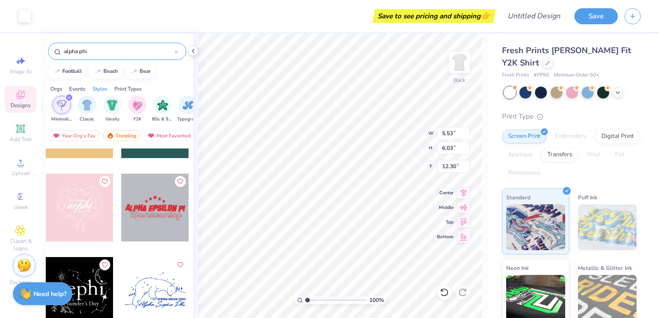
type input "12.30"
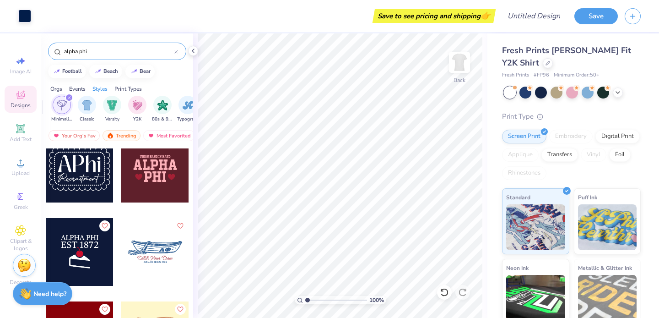
scroll to position [15, 0]
